Goal: Task Accomplishment & Management: Use online tool/utility

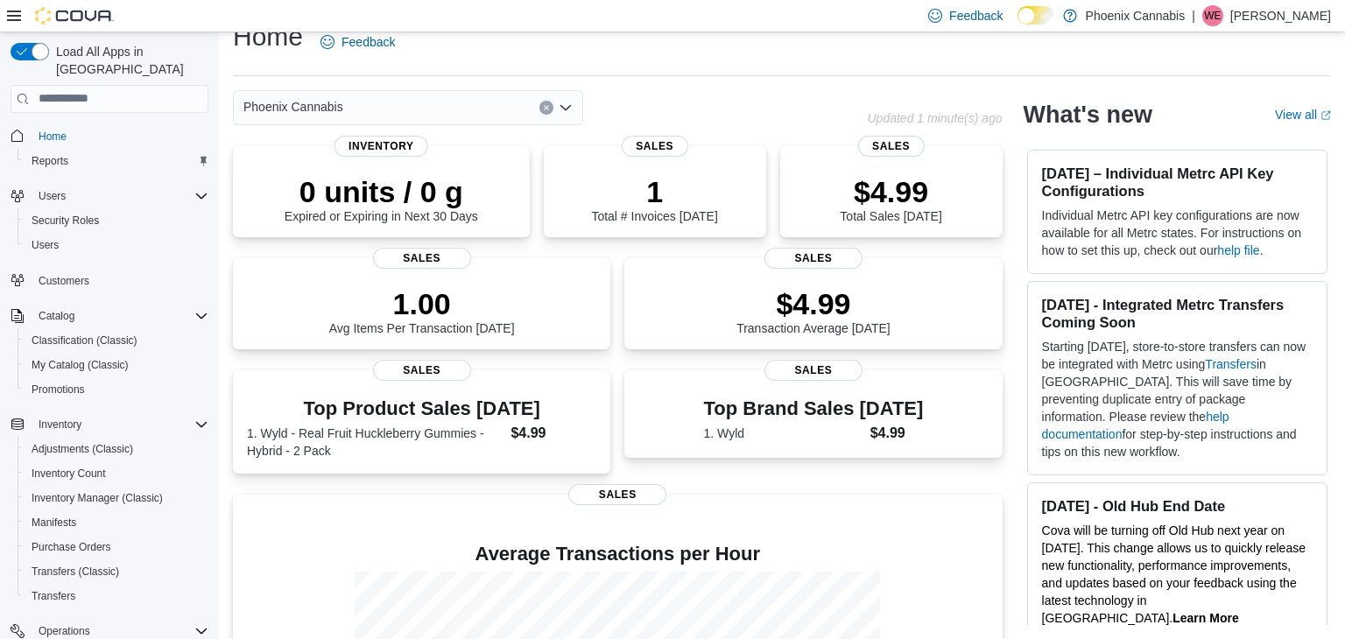
scroll to position [221, 0]
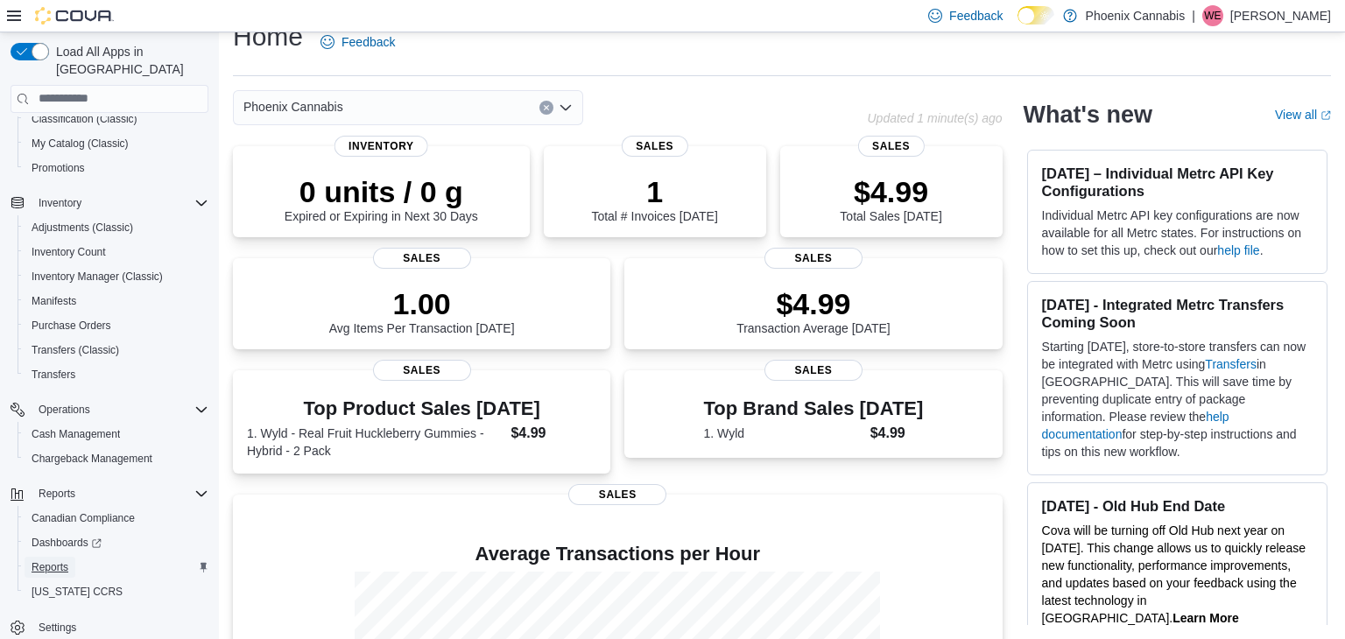
click at [46, 560] on span "Reports" at bounding box center [50, 567] width 37 height 14
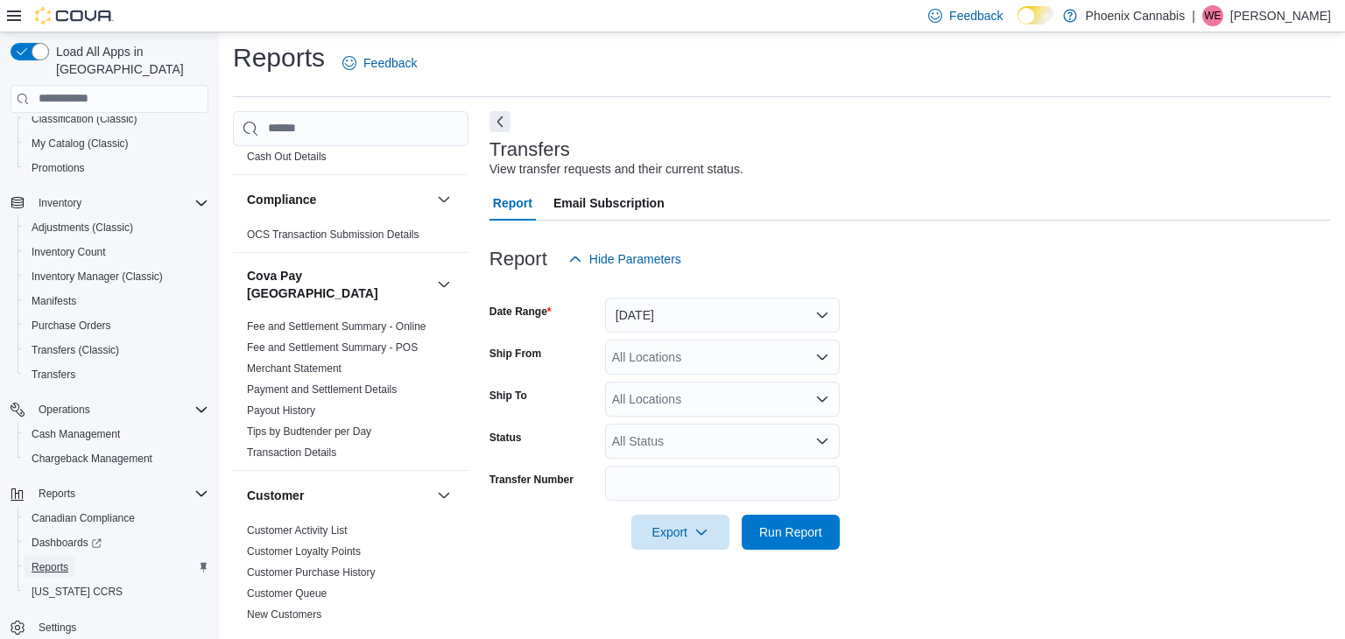
scroll to position [105, 0]
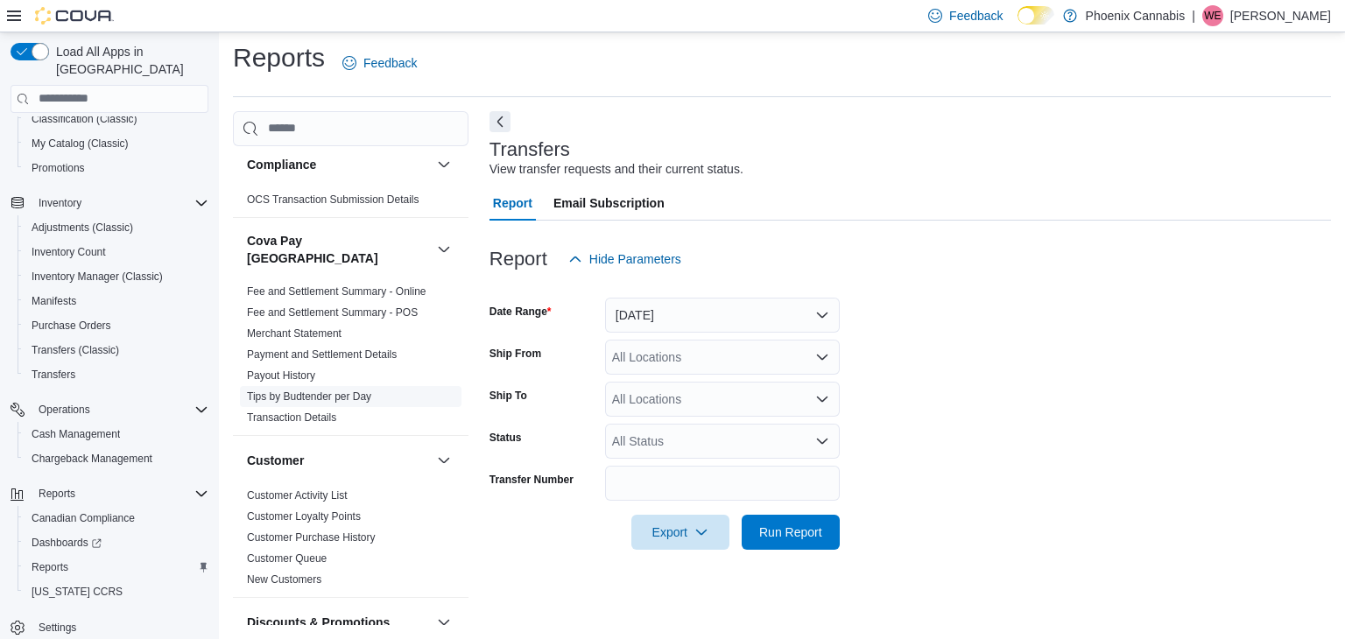
click at [312, 390] on link "Tips by Budtender per Day" at bounding box center [309, 396] width 124 height 12
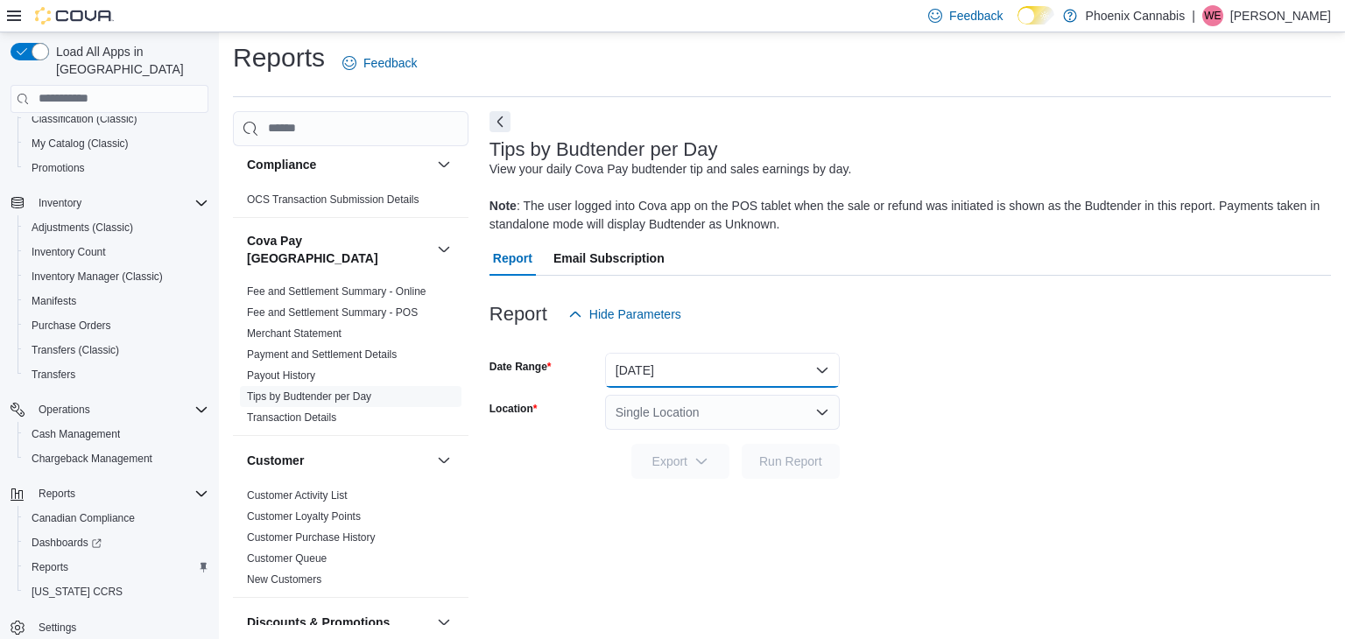
click at [646, 374] on button "[DATE]" at bounding box center [722, 370] width 235 height 35
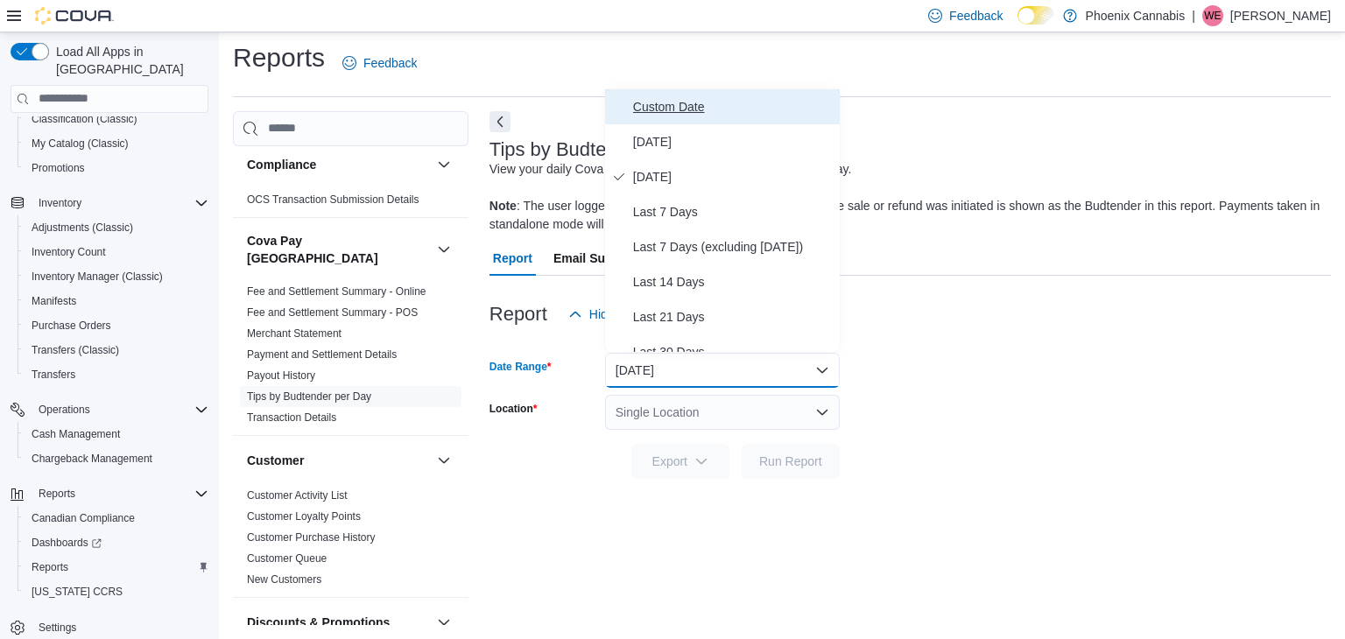
click at [664, 118] on button "Custom Date" at bounding box center [722, 106] width 235 height 35
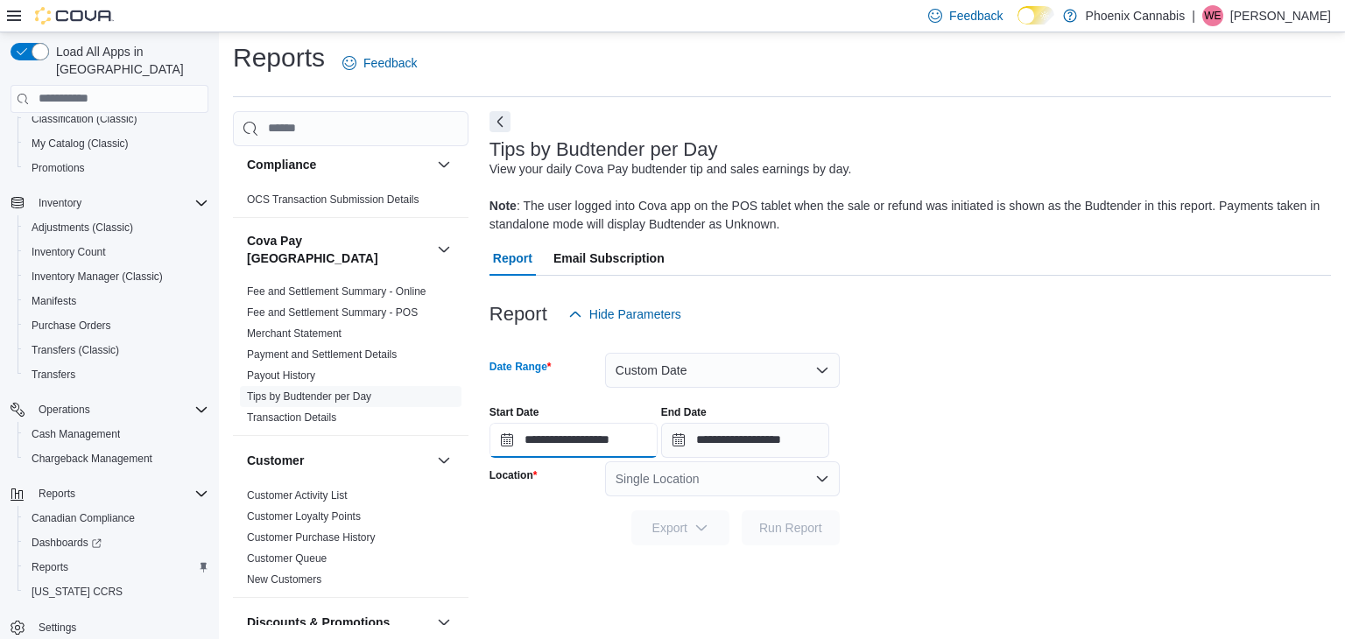
click at [565, 425] on input "**********" at bounding box center [573, 440] width 168 height 35
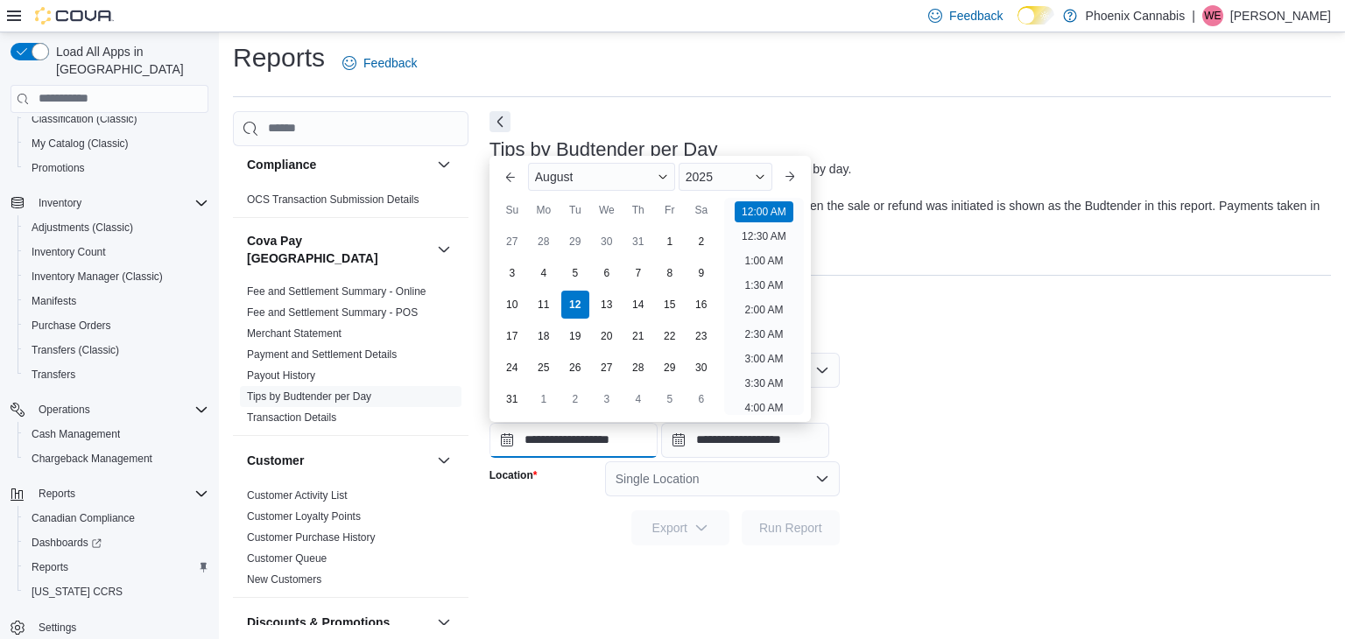
scroll to position [54, 0]
click at [664, 240] on div "1" at bounding box center [669, 242] width 31 height 31
type input "**********"
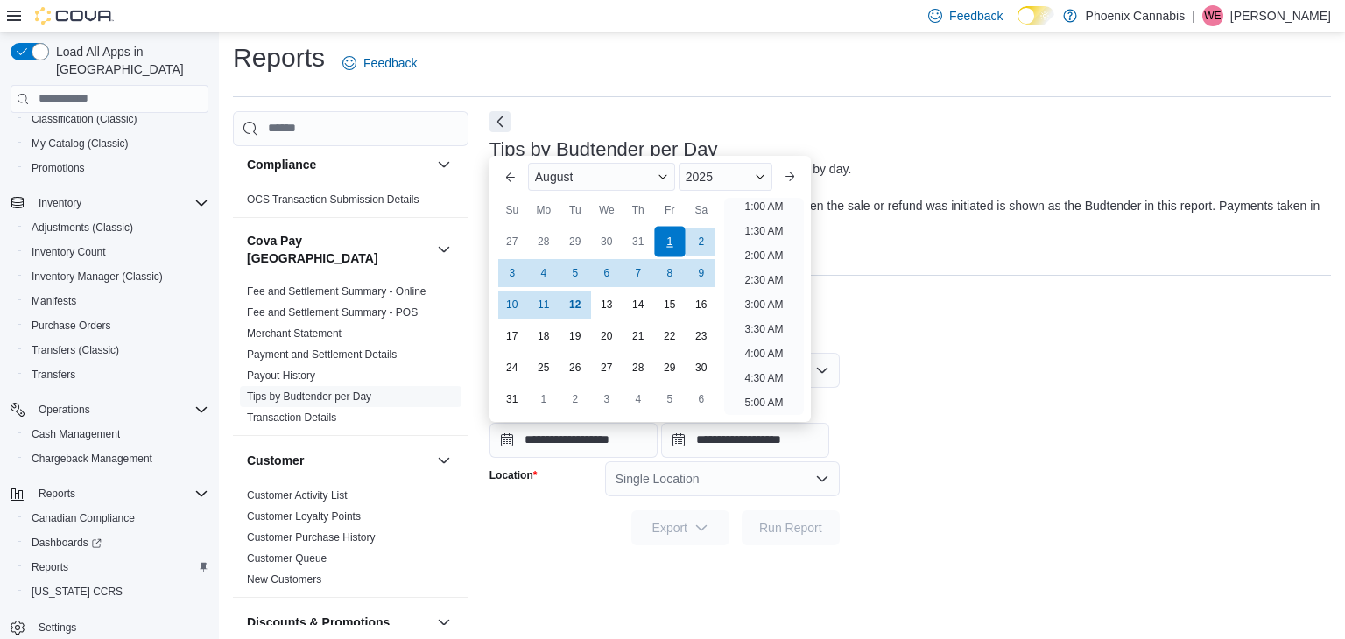
scroll to position [4, 0]
click at [777, 470] on div "Single Location" at bounding box center [722, 478] width 235 height 35
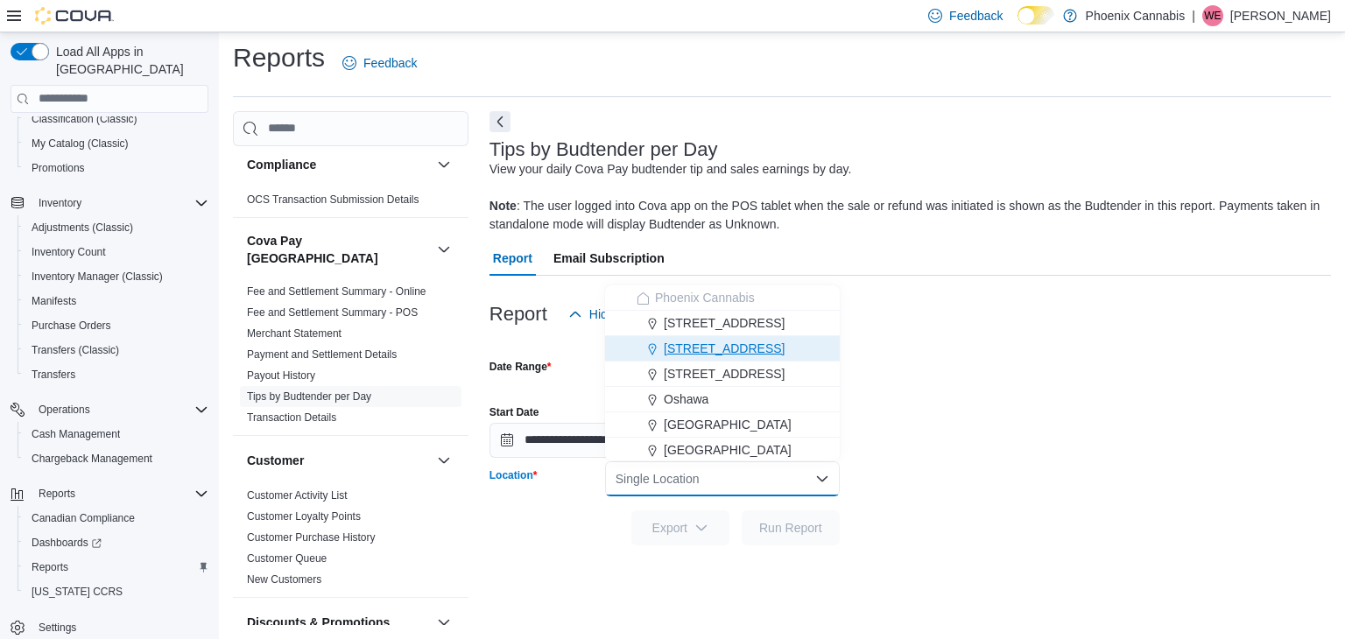
click at [726, 349] on span "[STREET_ADDRESS]" at bounding box center [724, 349] width 121 height 18
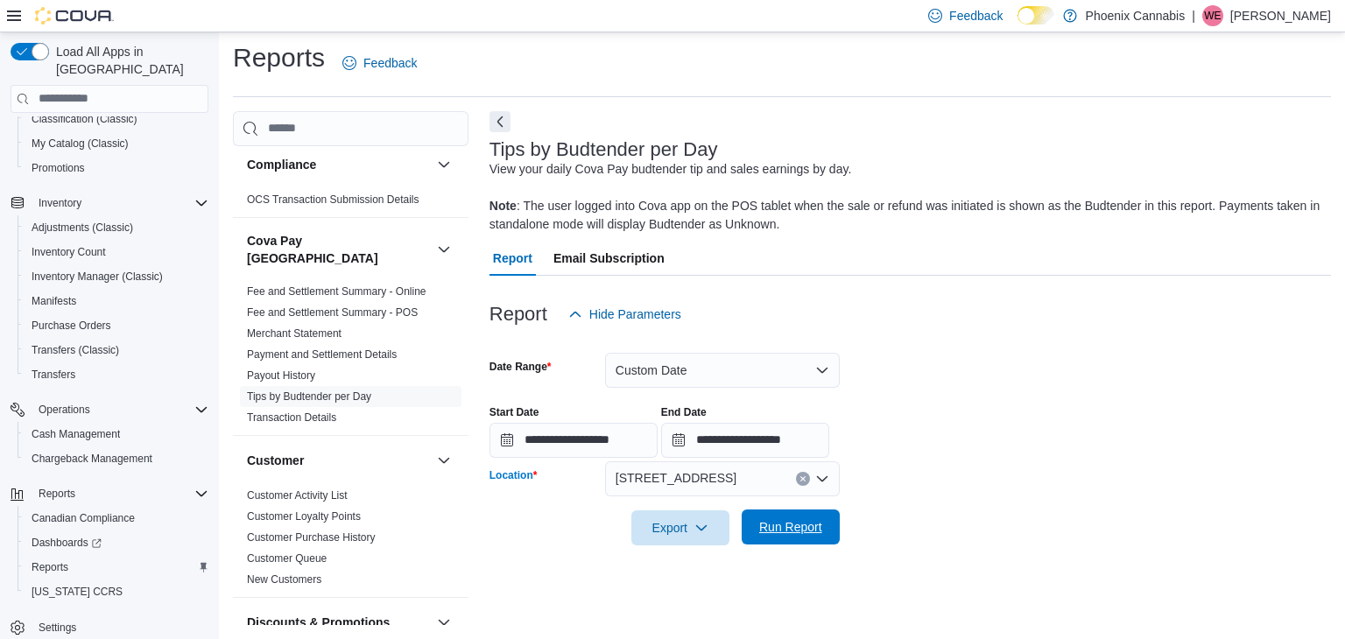
click at [769, 533] on span "Run Report" at bounding box center [790, 527] width 63 height 18
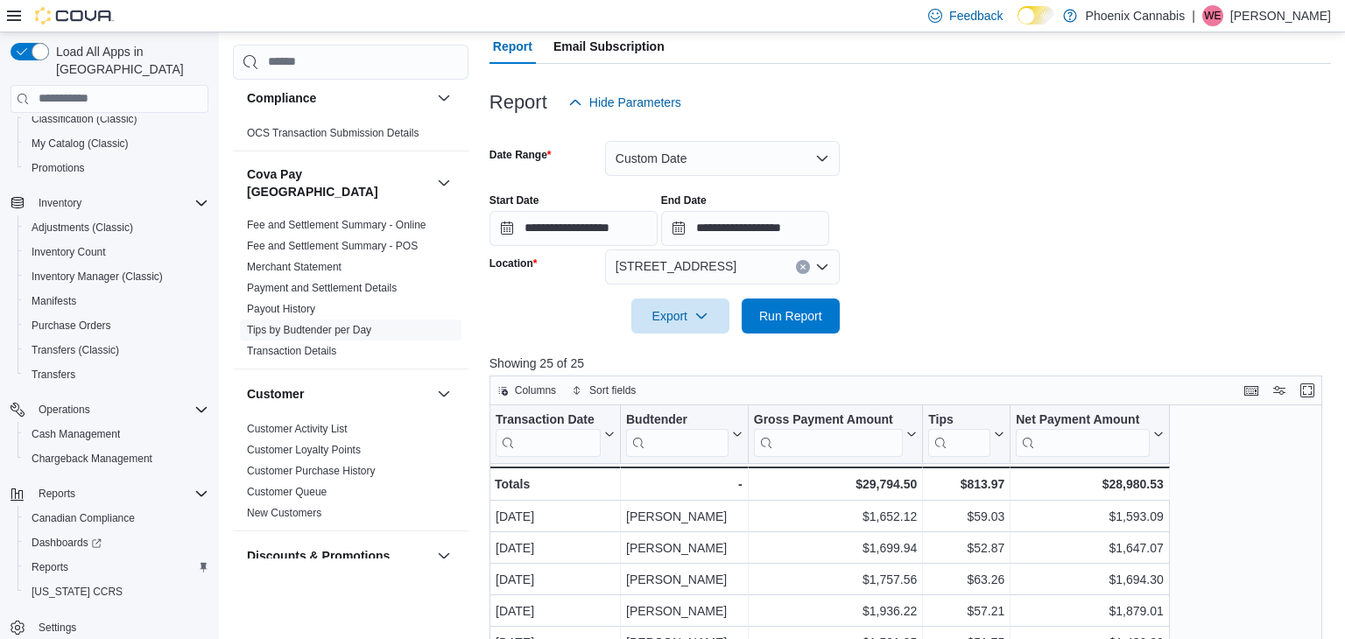
click at [797, 266] on button "Clear input" at bounding box center [803, 267] width 14 height 14
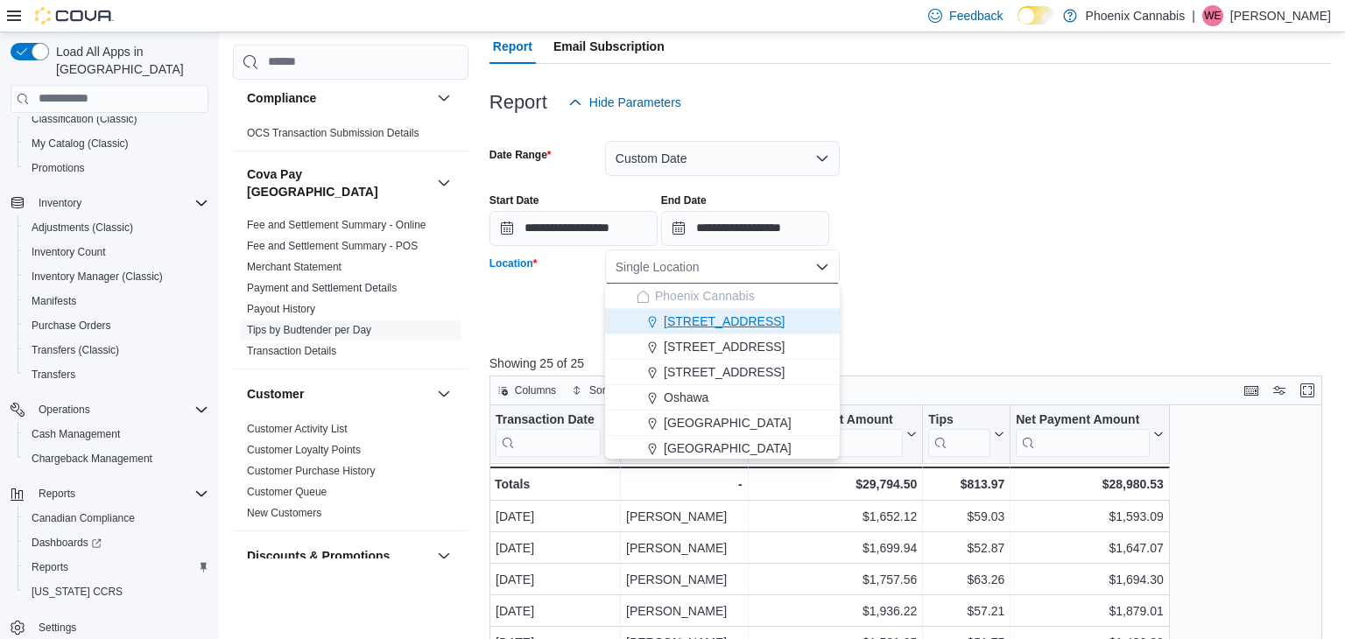
click at [747, 320] on div "[STREET_ADDRESS]" at bounding box center [732, 321] width 193 height 18
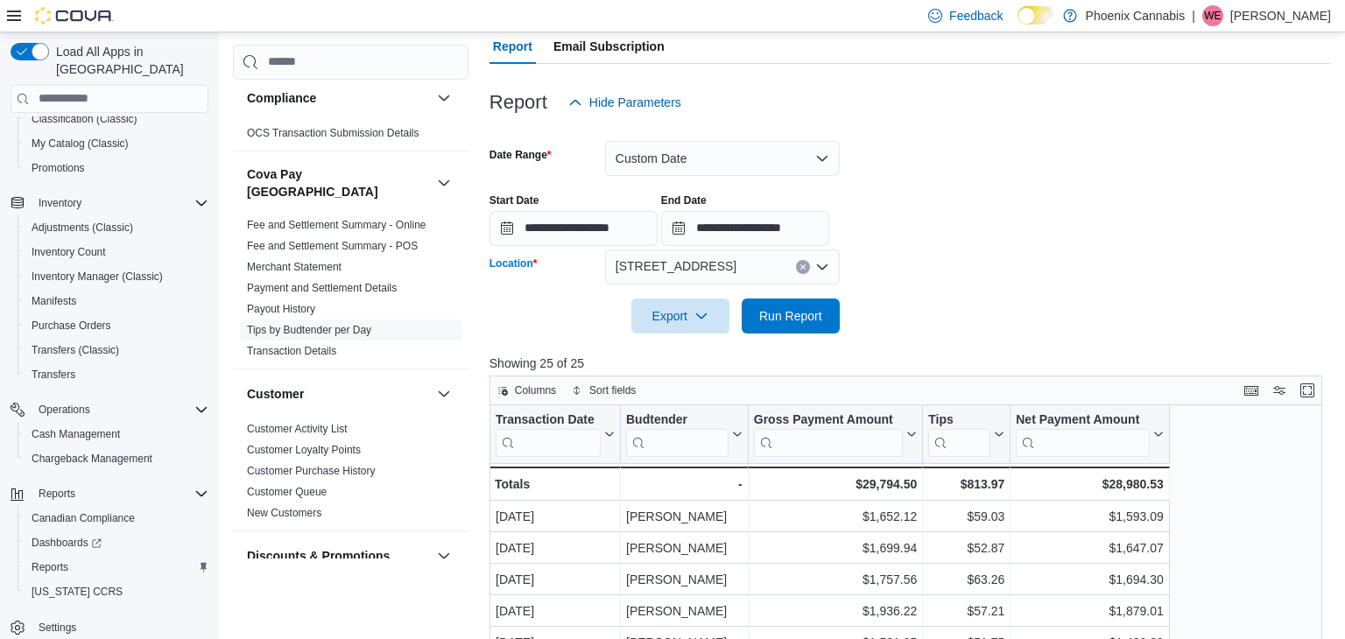
click at [924, 305] on form "**********" at bounding box center [909, 227] width 841 height 214
click at [800, 307] on span "Run Report" at bounding box center [790, 315] width 63 height 18
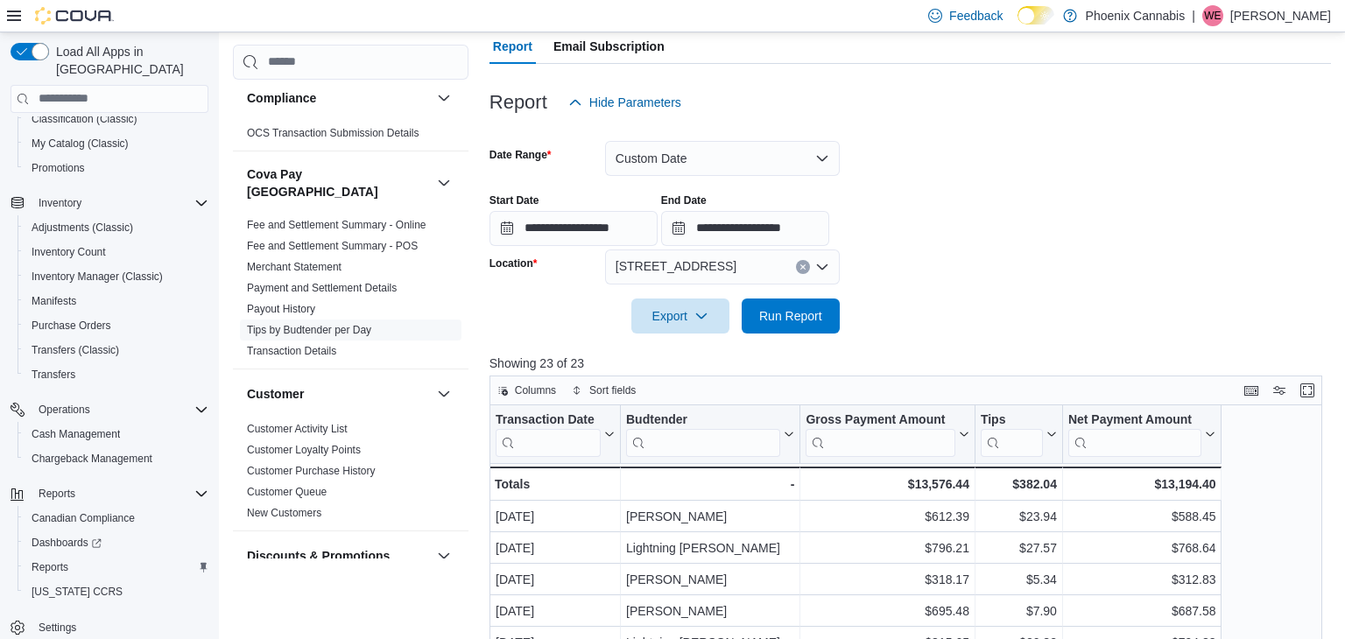
click at [797, 260] on button "Clear input" at bounding box center [803, 267] width 14 height 14
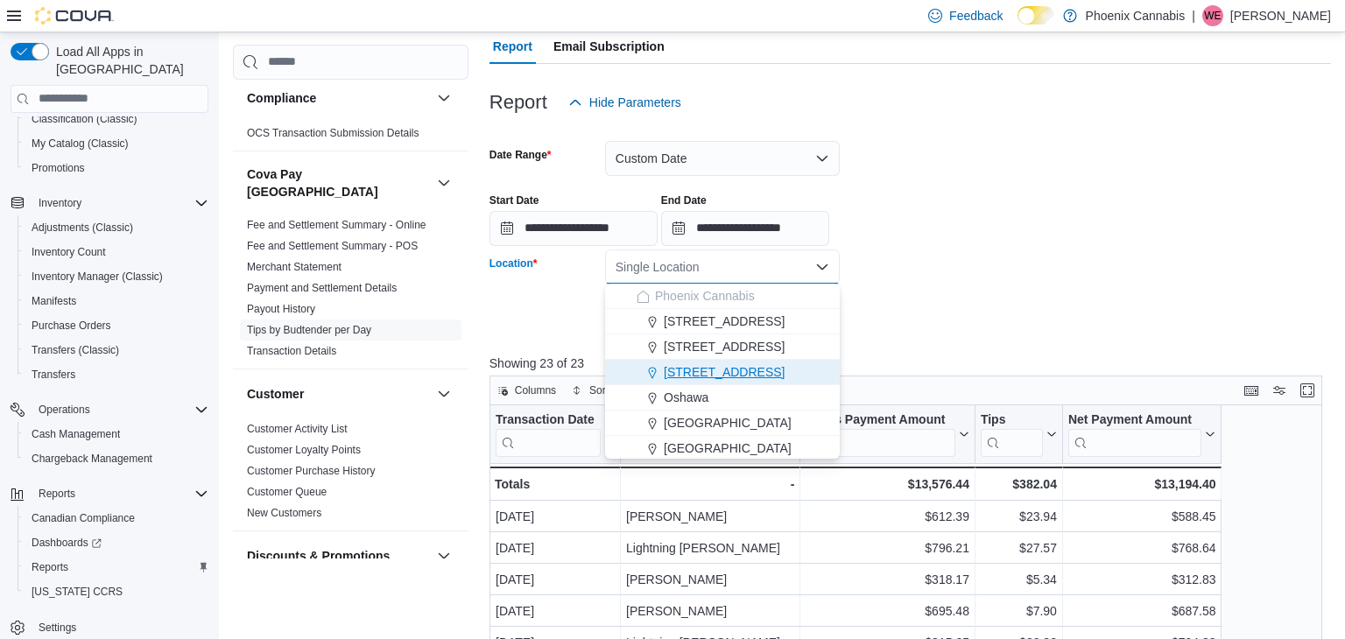
click at [685, 366] on span "[STREET_ADDRESS]" at bounding box center [724, 372] width 121 height 18
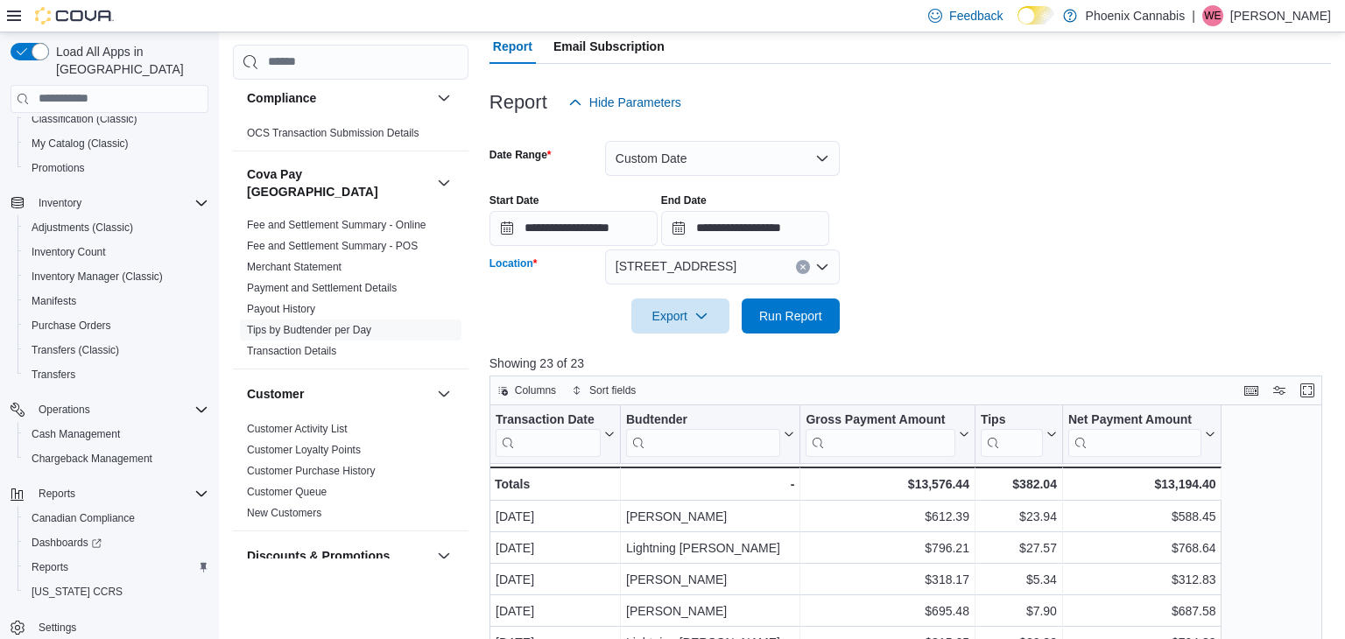
click at [923, 334] on div at bounding box center [909, 344] width 841 height 21
click at [824, 312] on span "Run Report" at bounding box center [790, 315] width 77 height 35
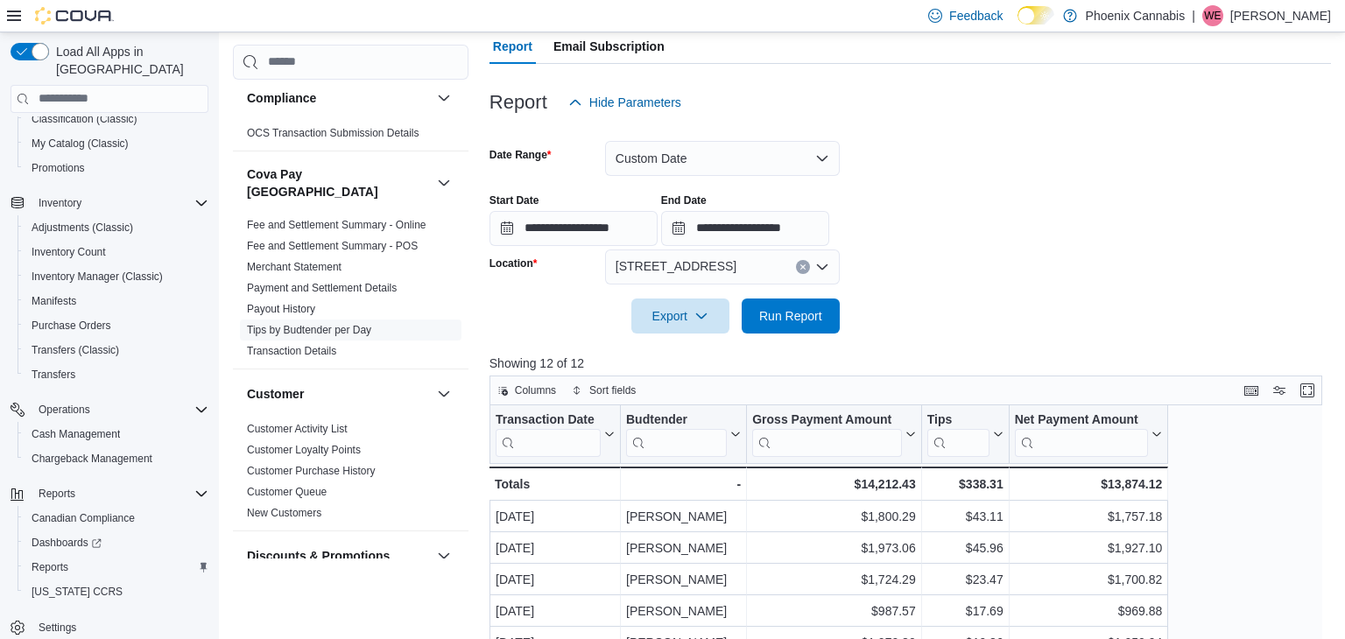
click at [800, 263] on icon "Clear input" at bounding box center [802, 266] width 7 height 7
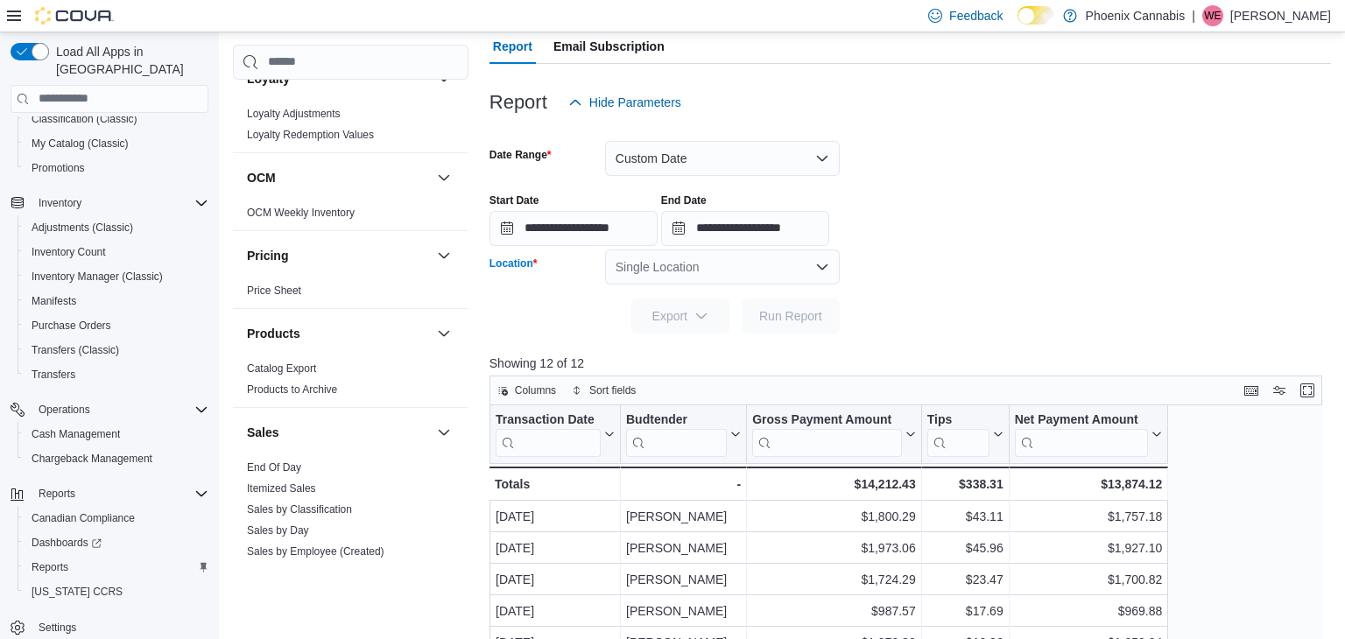
scroll to position [1410, 0]
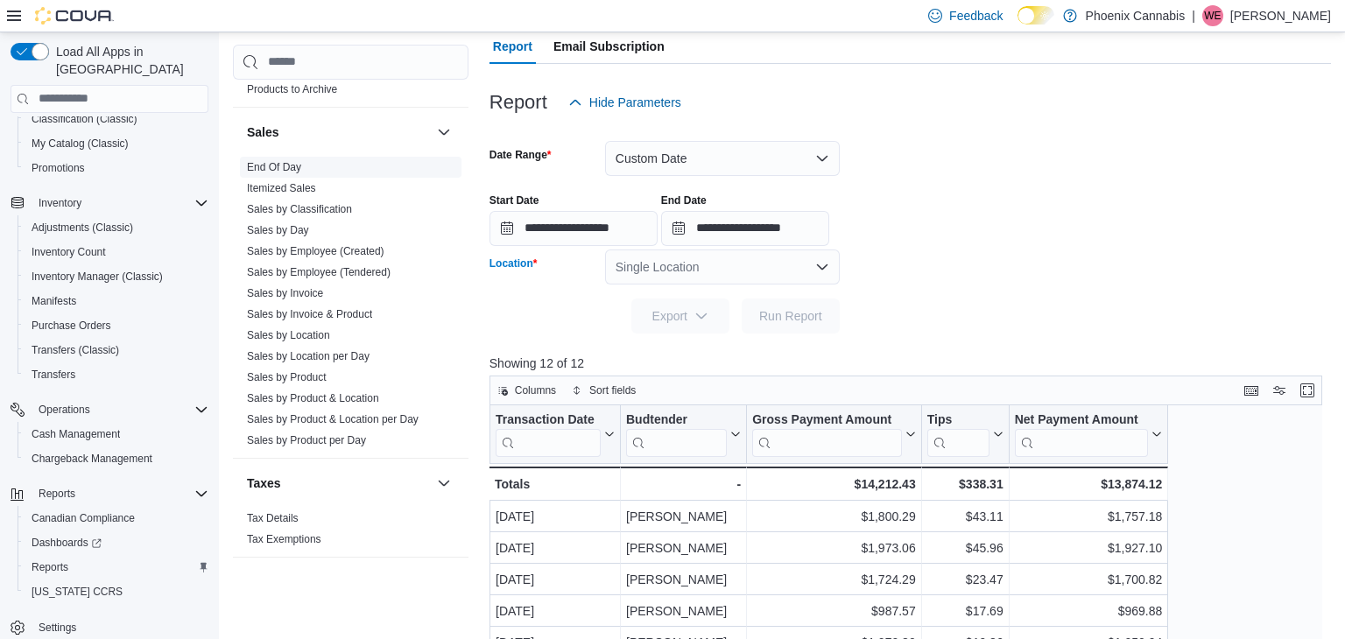
click at [273, 160] on link "End Of Day" at bounding box center [274, 166] width 54 height 12
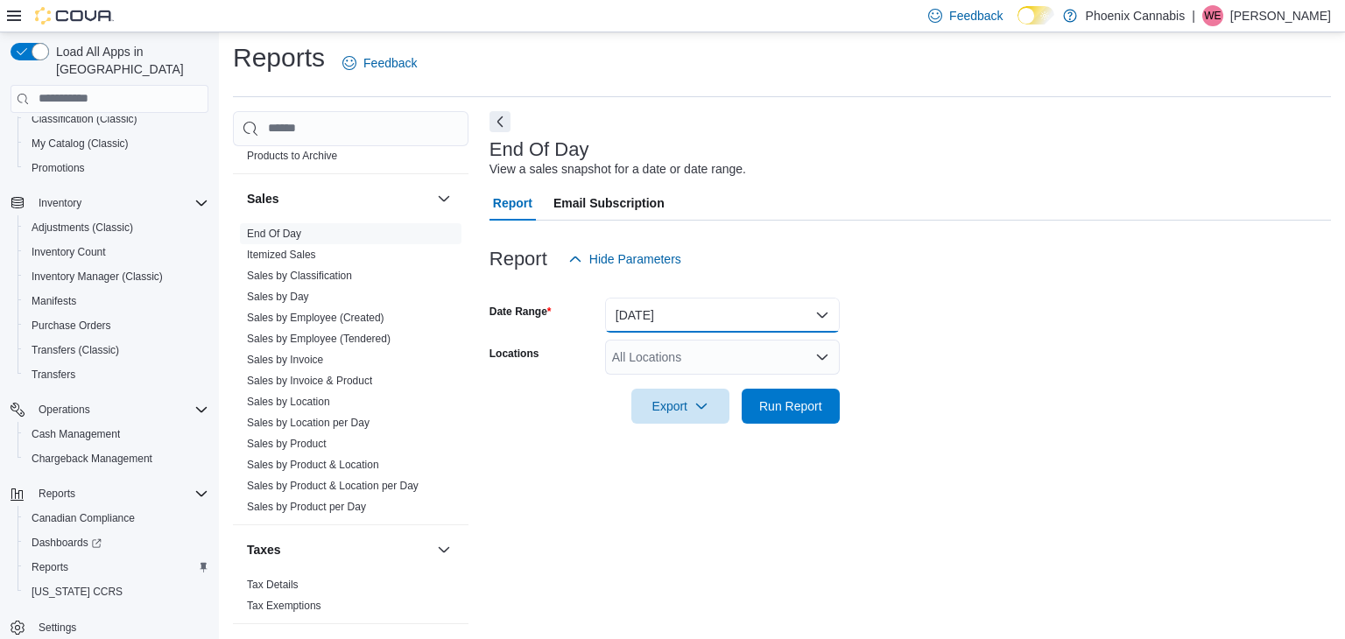
click at [671, 304] on button "[DATE]" at bounding box center [722, 315] width 235 height 35
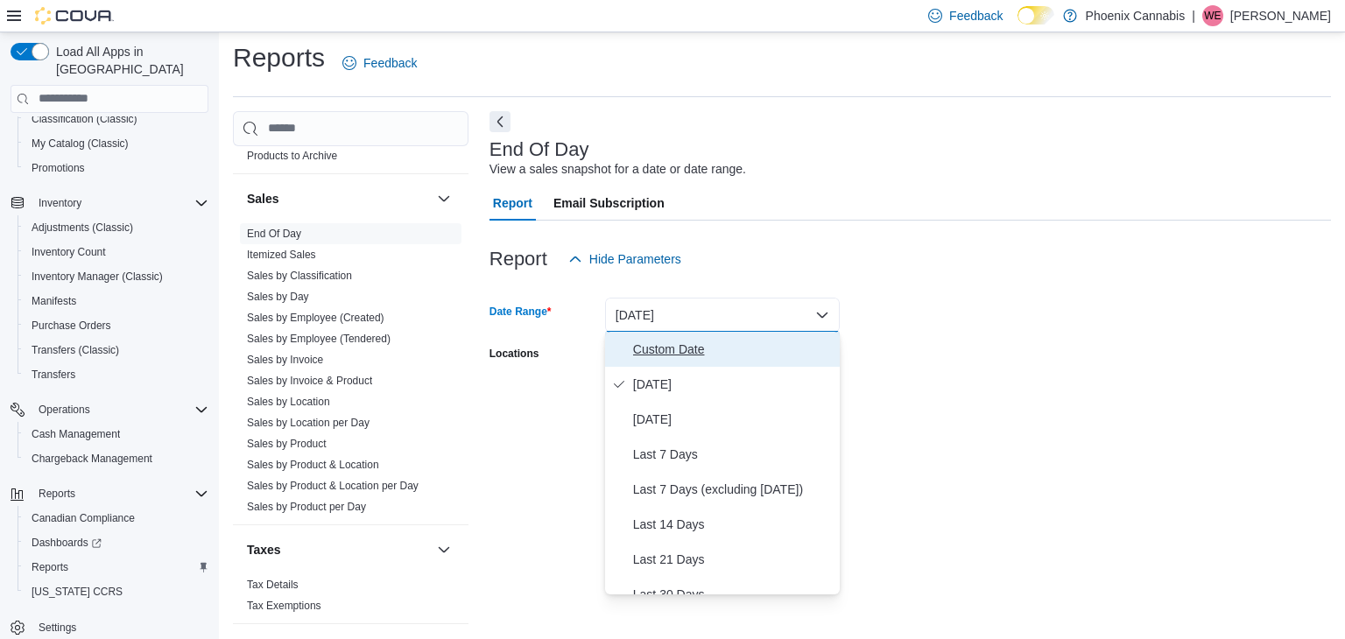
click at [661, 349] on span "Custom Date" at bounding box center [733, 349] width 200 height 21
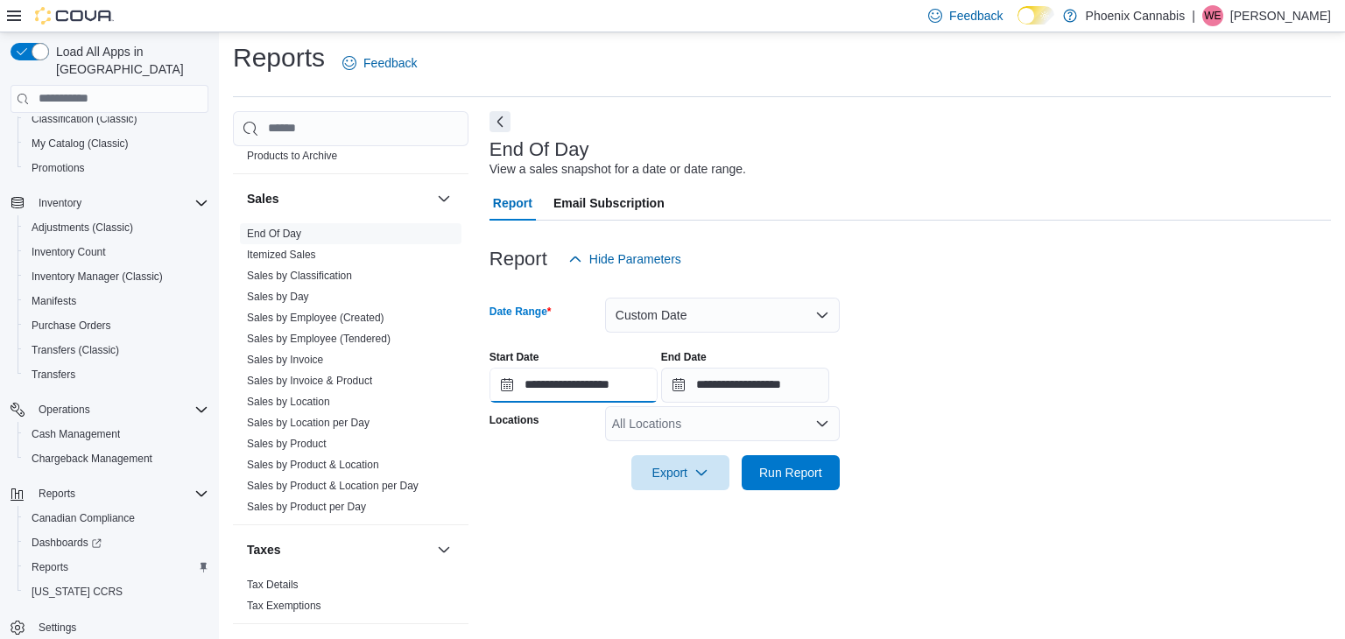
click at [628, 383] on input "**********" at bounding box center [573, 385] width 168 height 35
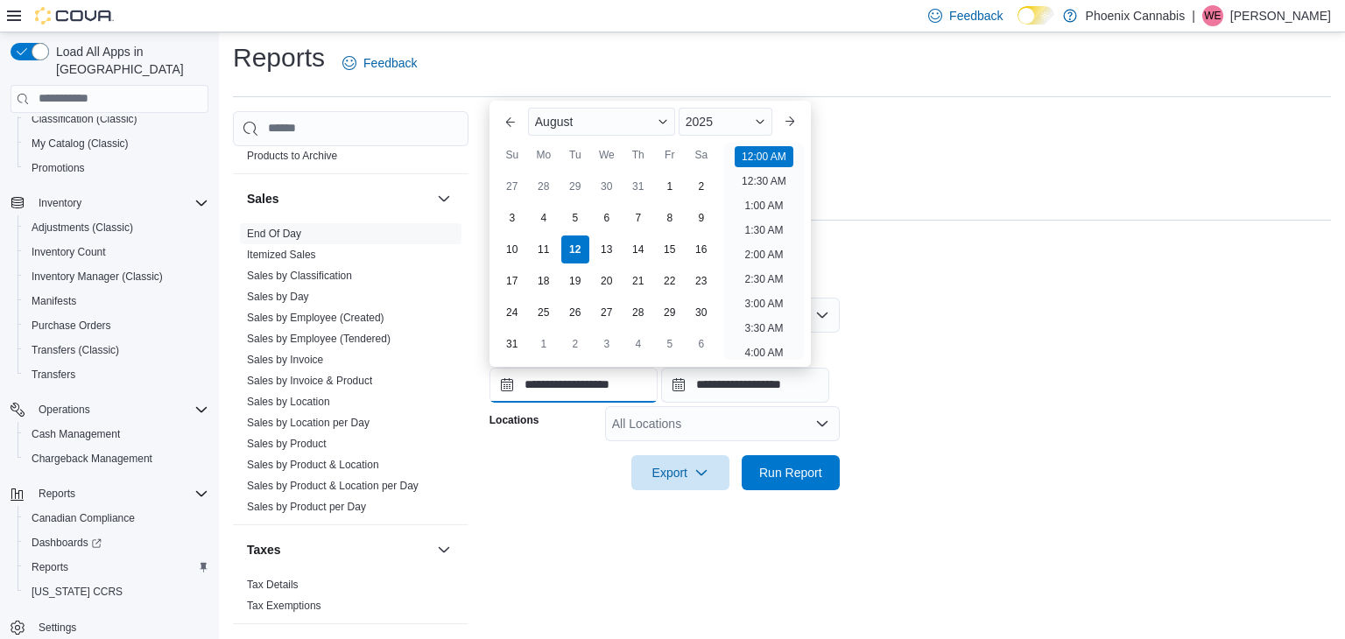
scroll to position [54, 0]
click at [665, 192] on div "1" at bounding box center [669, 187] width 31 height 31
type input "**********"
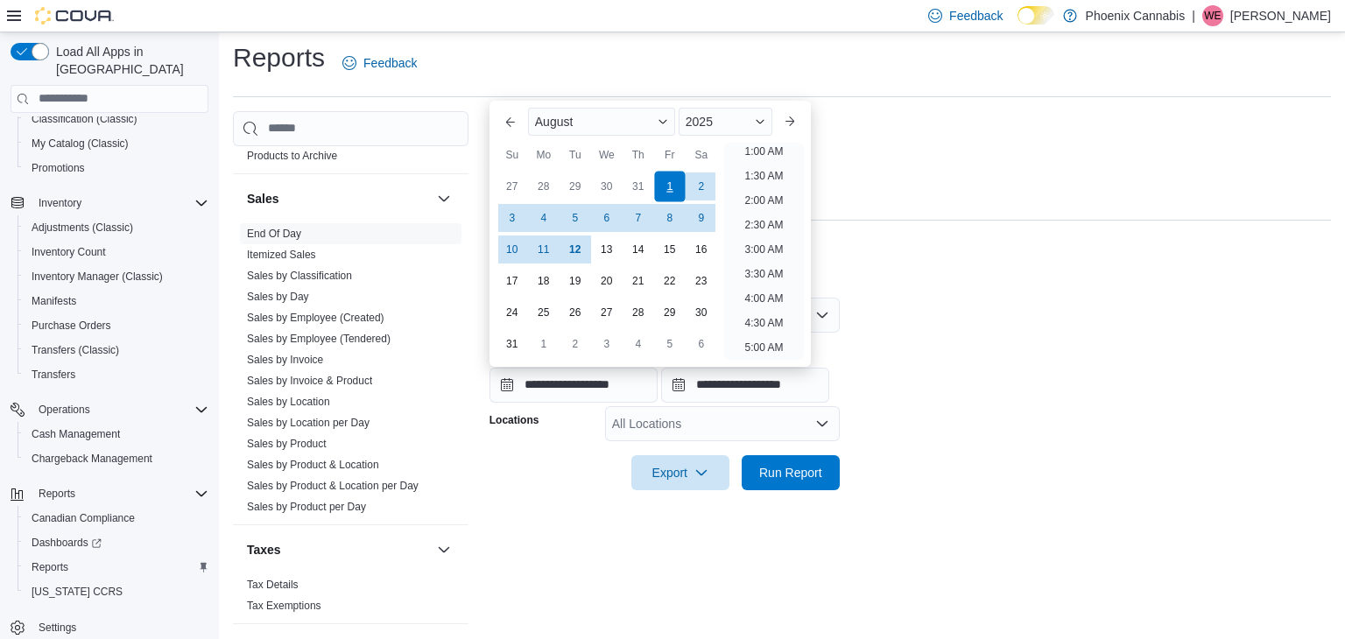
scroll to position [4, 0]
click at [720, 427] on div "All Locations" at bounding box center [722, 423] width 235 height 35
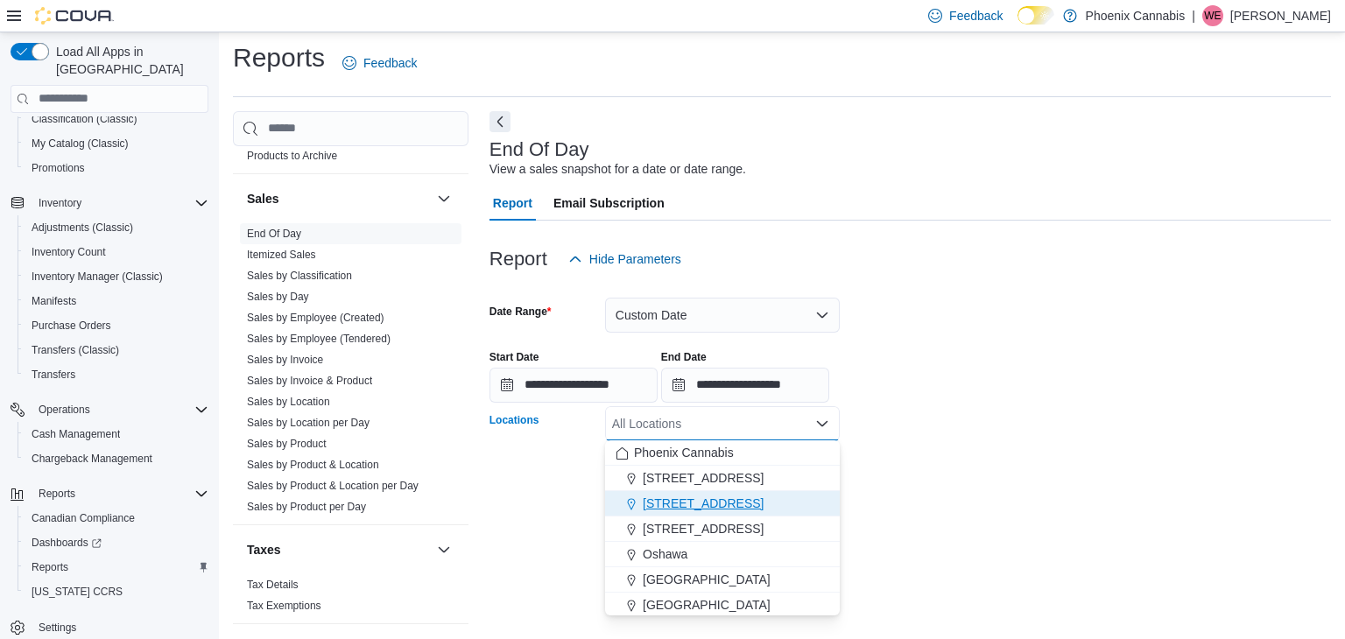
click at [675, 504] on span "[STREET_ADDRESS]" at bounding box center [702, 504] width 121 height 18
click at [963, 518] on div "**********" at bounding box center [909, 368] width 841 height 515
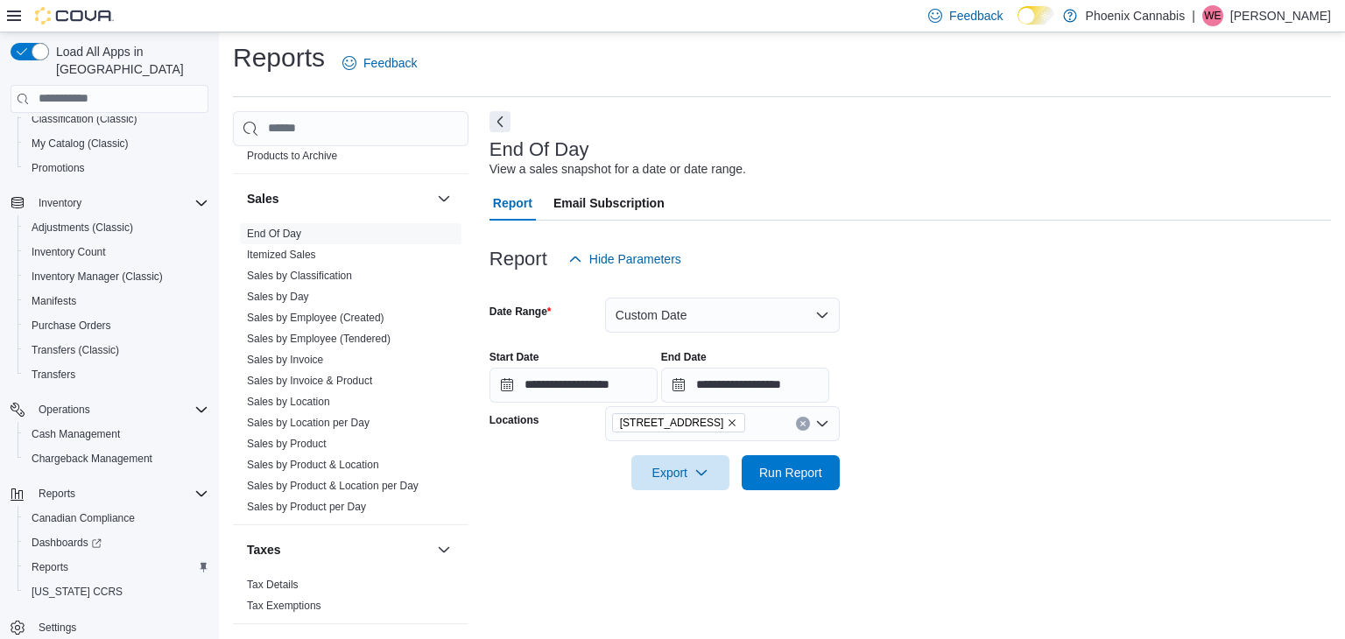
click at [787, 439] on div "[STREET_ADDRESS]" at bounding box center [722, 423] width 235 height 35
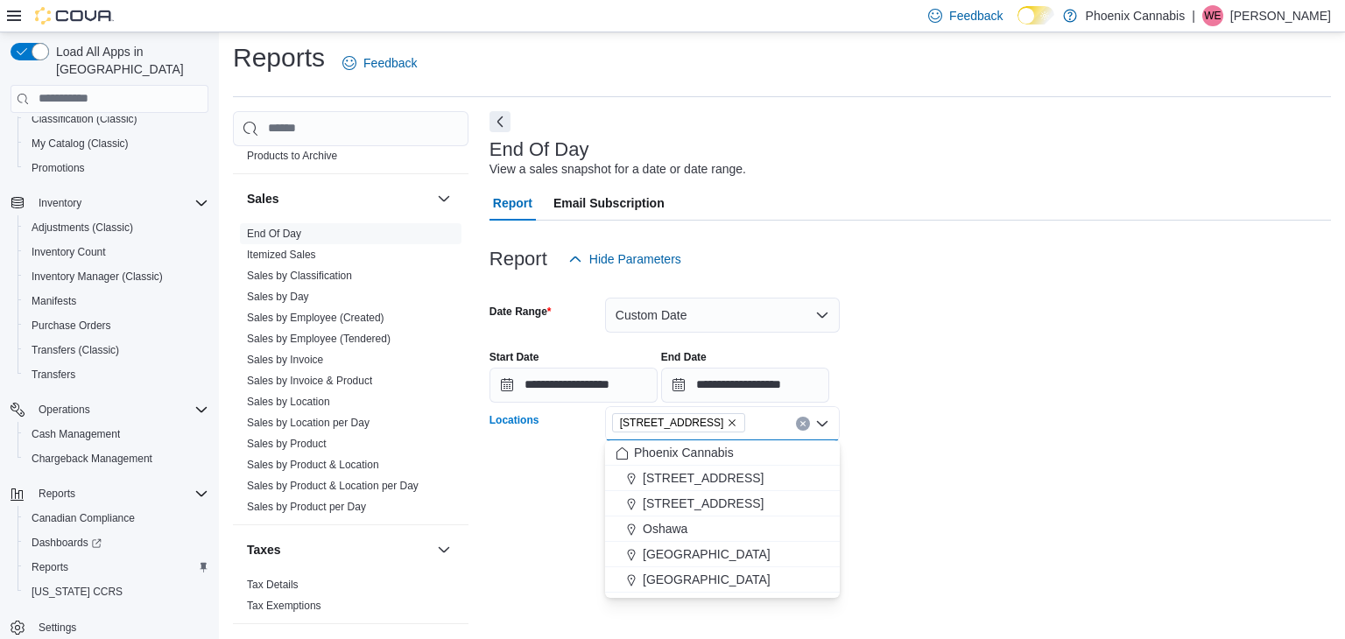
click at [1002, 445] on div at bounding box center [909, 448] width 841 height 14
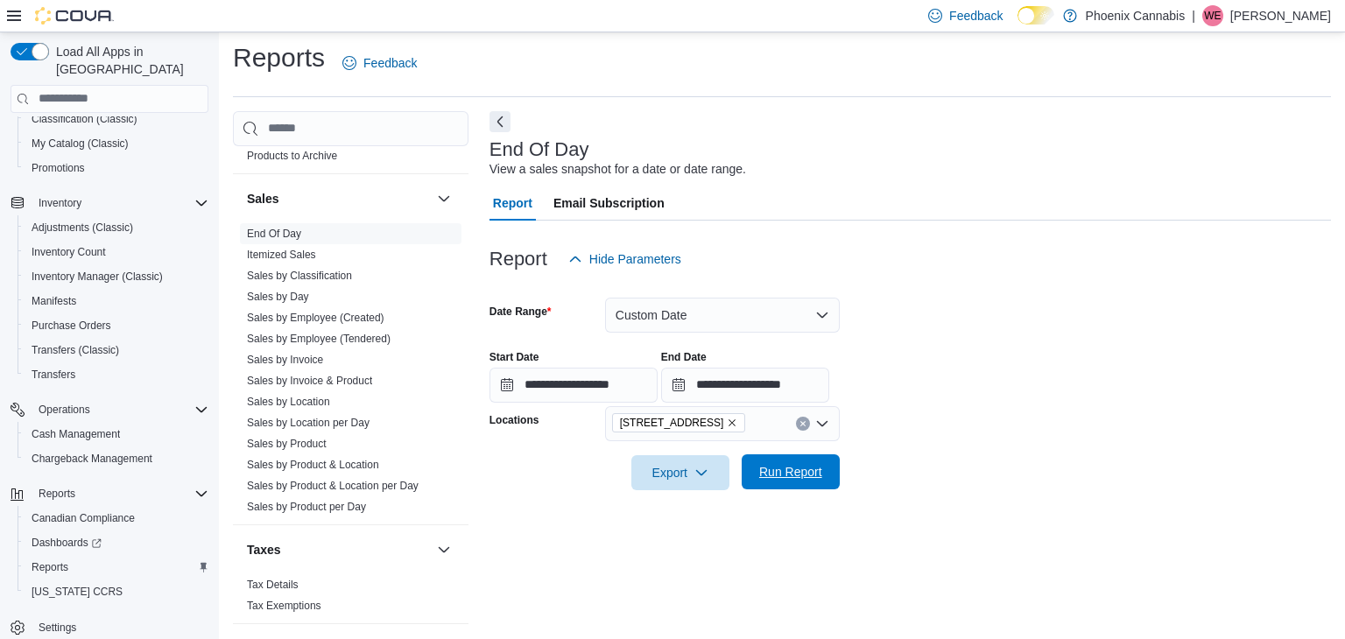
click at [834, 458] on button "Run Report" at bounding box center [790, 471] width 98 height 35
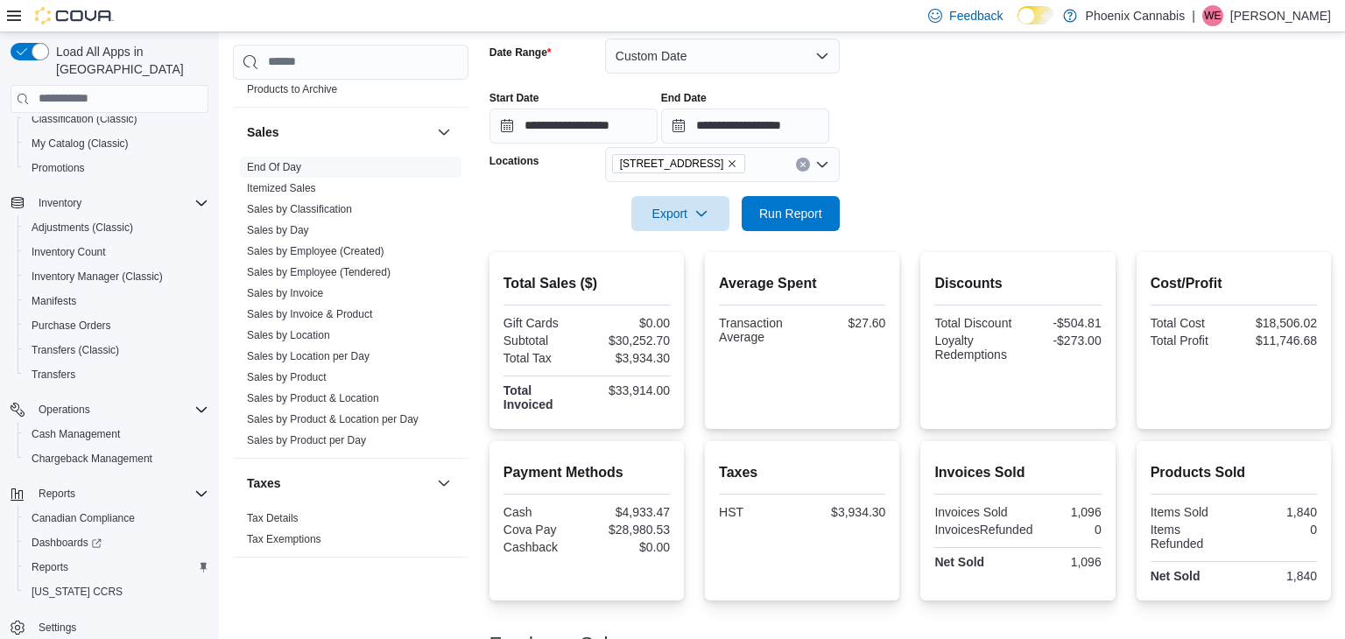
scroll to position [263, 0]
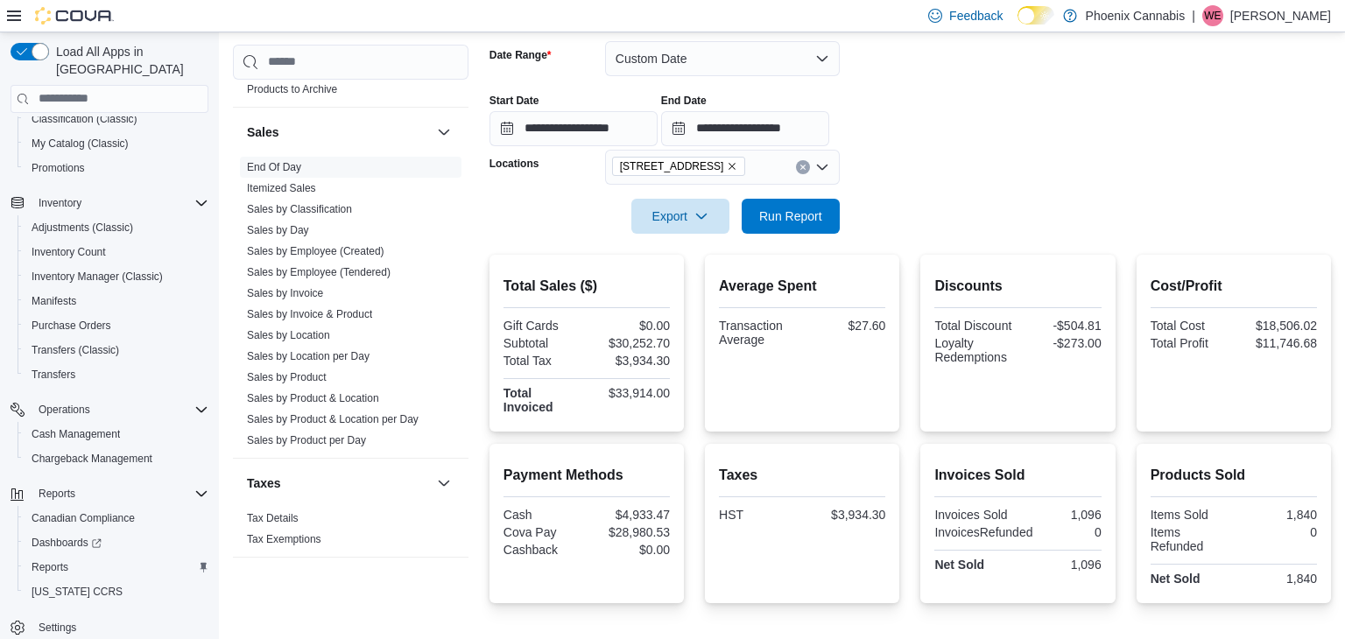
click at [727, 169] on icon "Remove 315 King St W from selection in this group" at bounding box center [732, 166] width 11 height 11
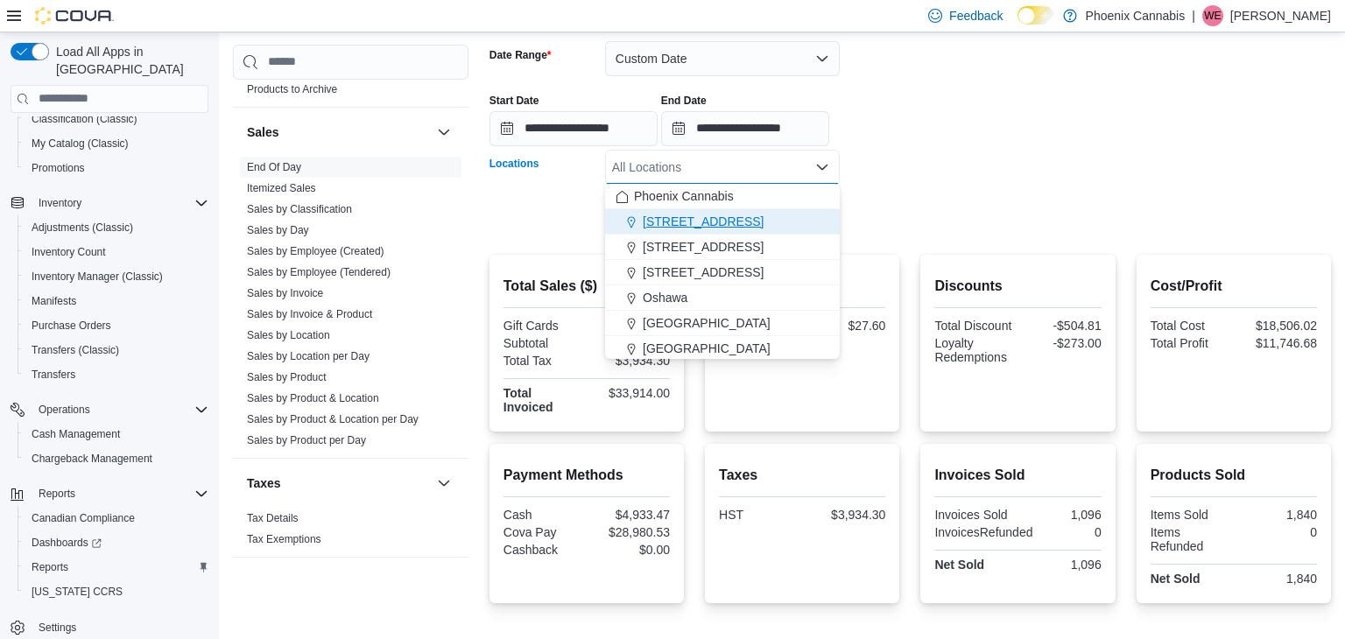
click at [776, 221] on div "[STREET_ADDRESS]" at bounding box center [722, 222] width 214 height 18
click at [854, 219] on form "**********" at bounding box center [909, 127] width 841 height 214
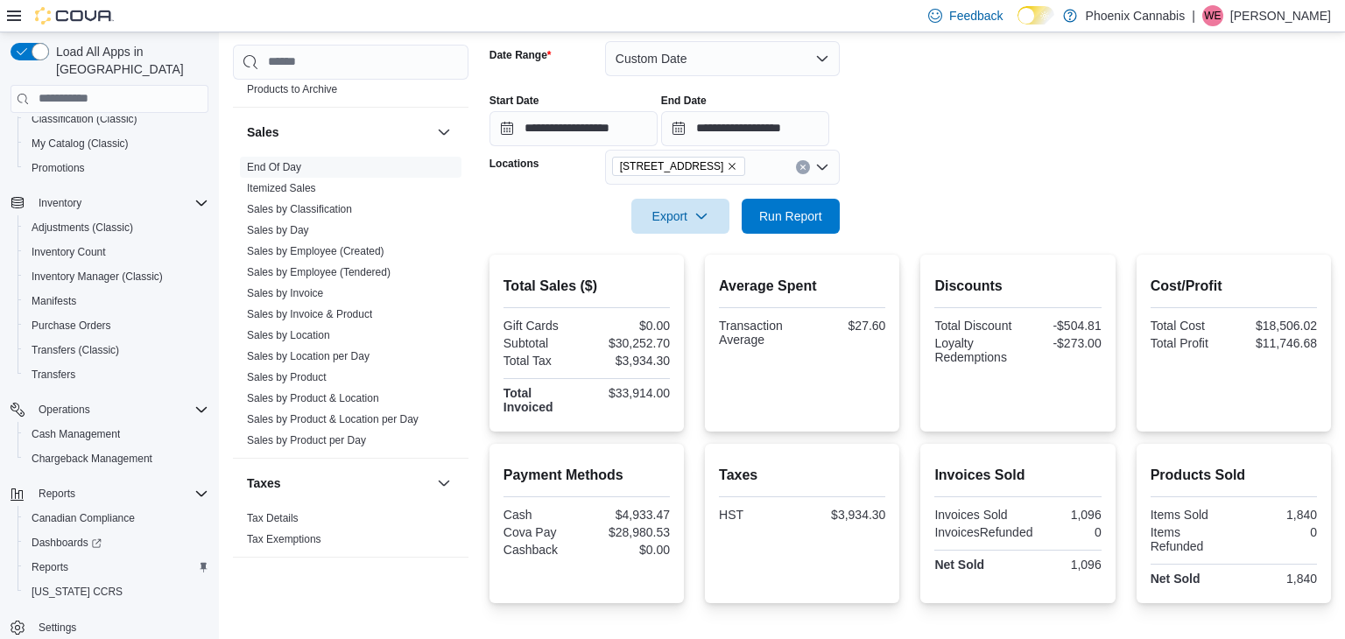
click at [839, 217] on form "**********" at bounding box center [909, 127] width 841 height 214
click at [822, 216] on span "Run Report" at bounding box center [790, 215] width 77 height 35
